Goal: Ask a question

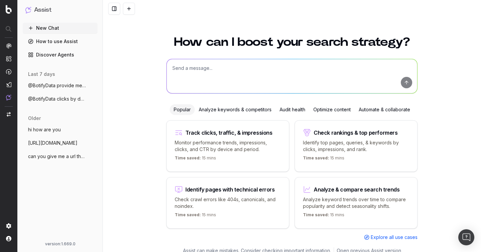
scroll to position [7, 0]
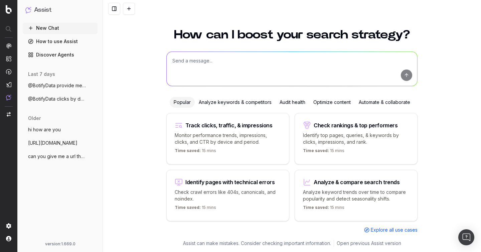
click at [215, 64] on textarea at bounding box center [292, 69] width 250 height 34
type textarea "crawl by depth"
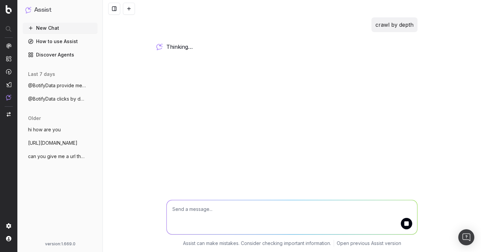
scroll to position [0, 0]
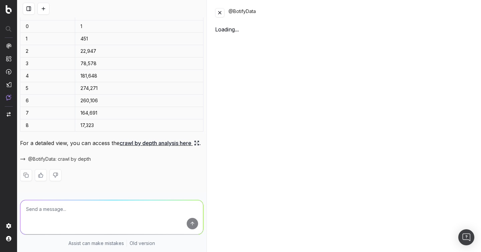
scroll to position [51, 0]
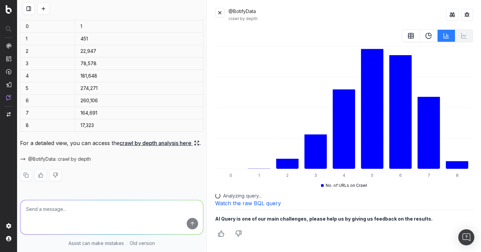
click at [42, 10] on button at bounding box center [43, 9] width 12 height 12
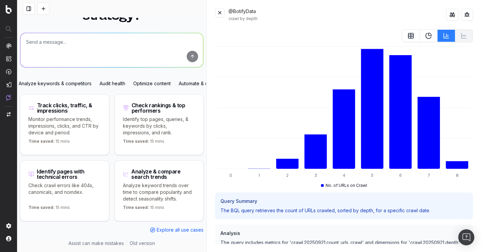
click at [216, 13] on button at bounding box center [219, 12] width 9 height 9
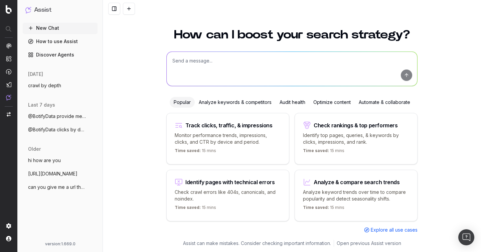
scroll to position [0, 0]
